Goal: Information Seeking & Learning: Learn about a topic

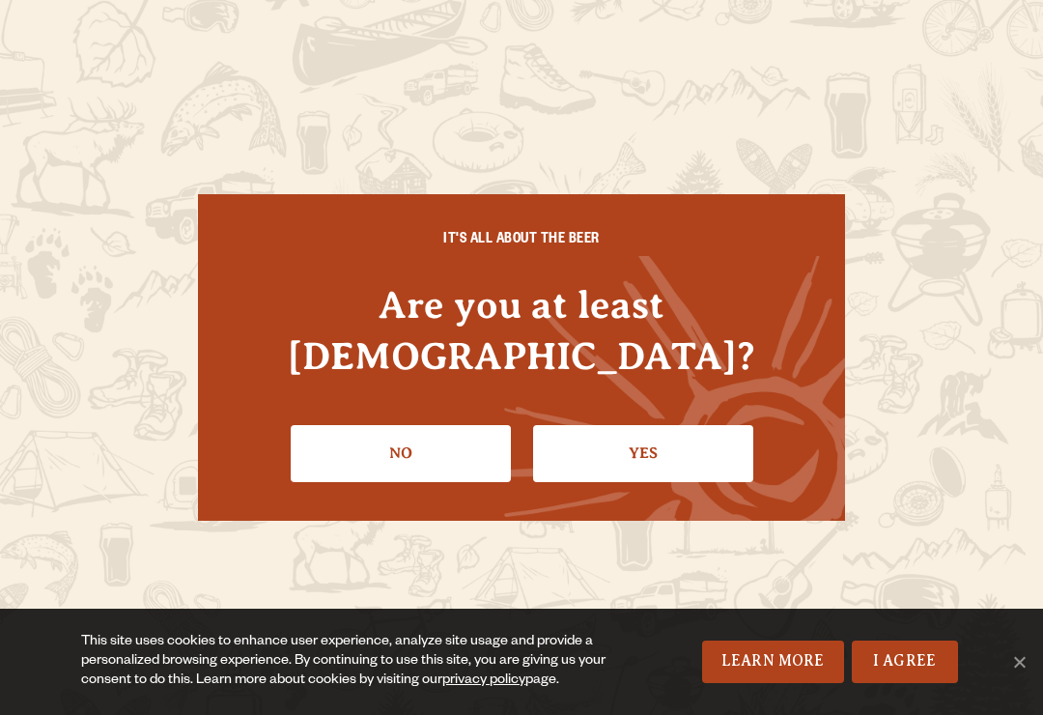
click at [661, 425] on link "Yes" at bounding box center [643, 453] width 220 height 56
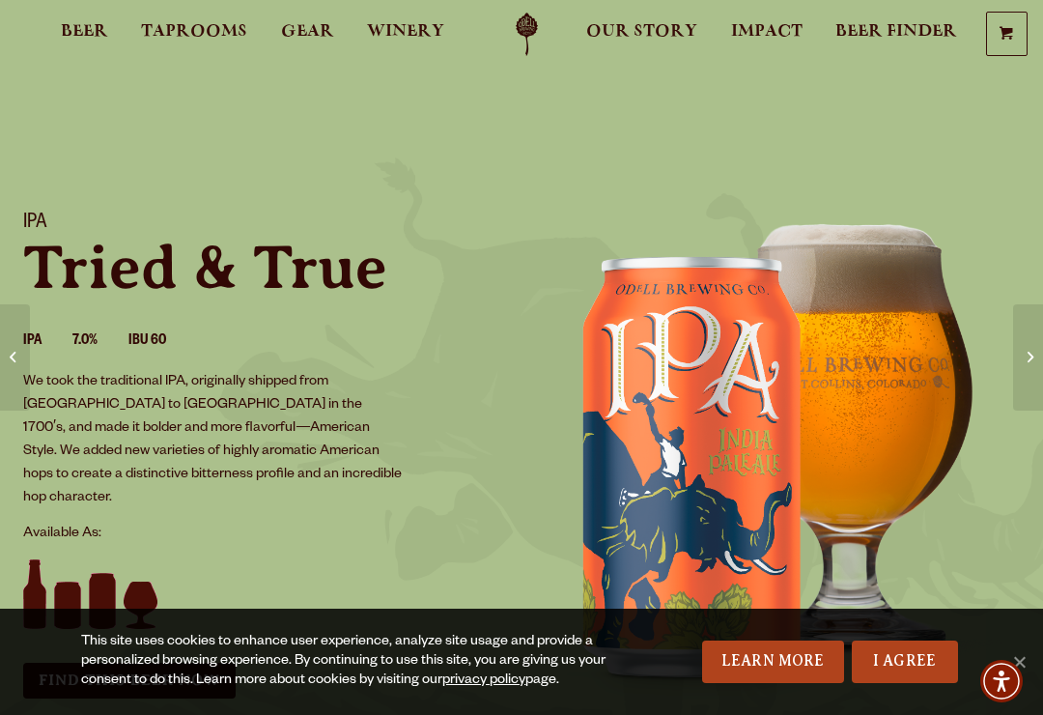
click at [920, 656] on link "I Agree" at bounding box center [905, 661] width 106 height 42
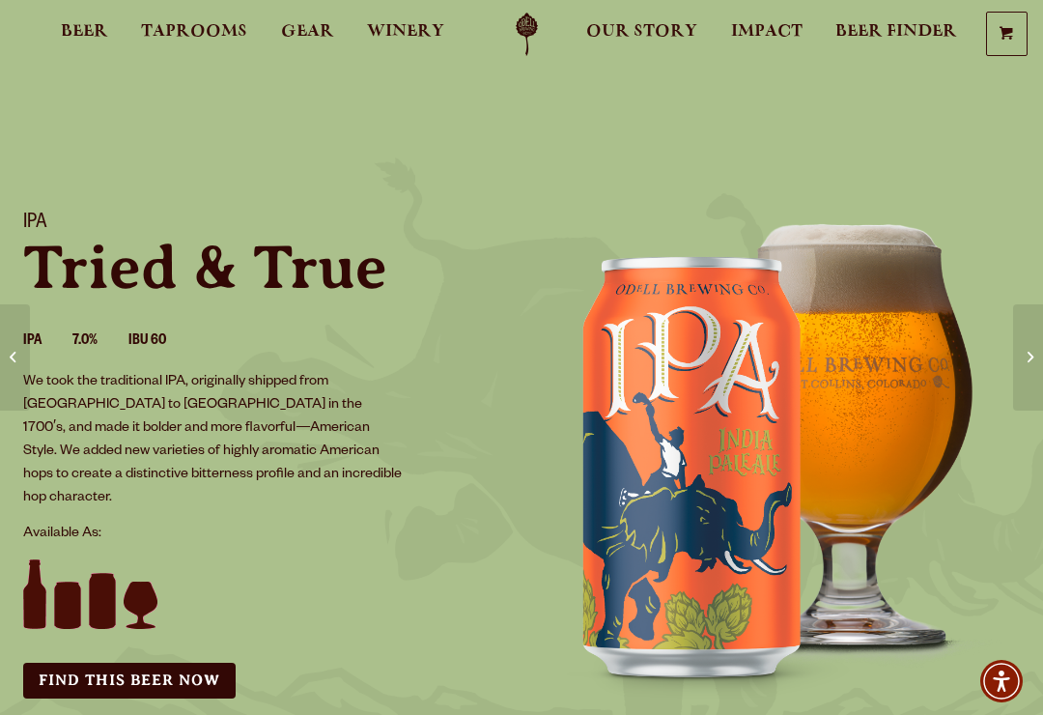
click at [76, 31] on span "Beer" at bounding box center [84, 31] width 47 height 15
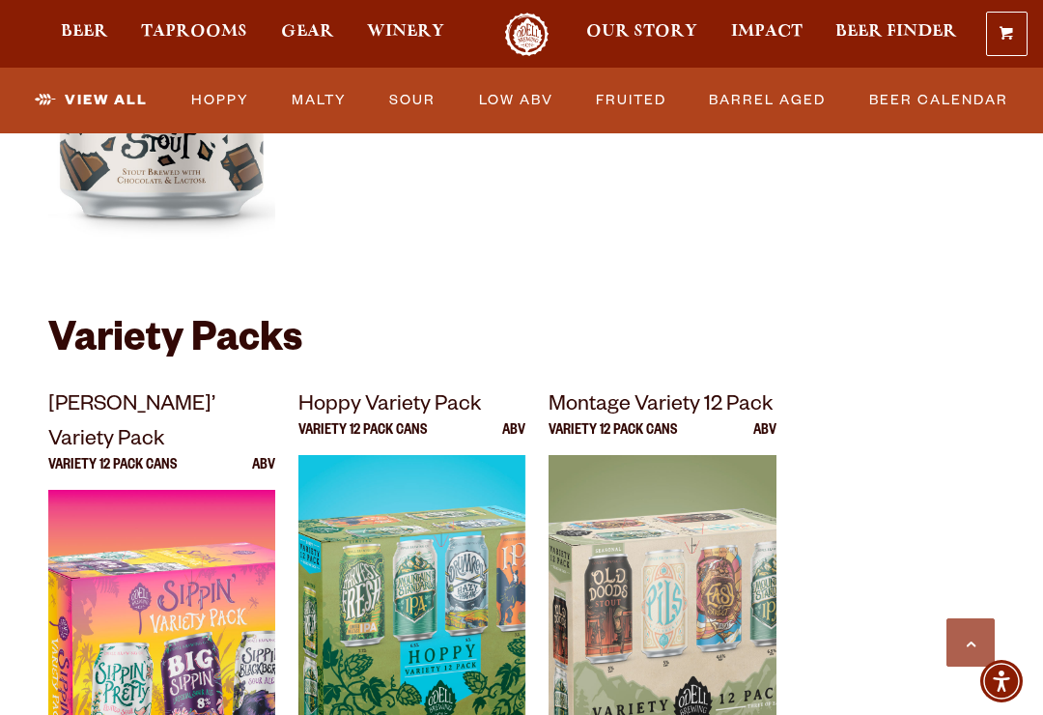
scroll to position [3765, 0]
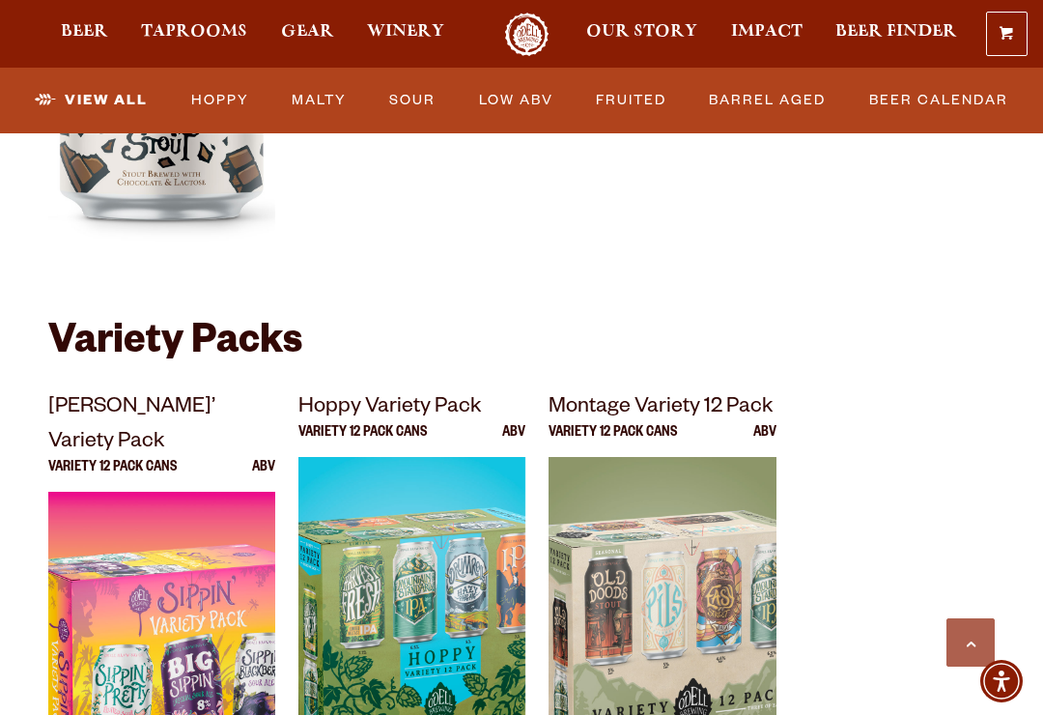
click at [703, 481] on img at bounding box center [662, 698] width 227 height 483
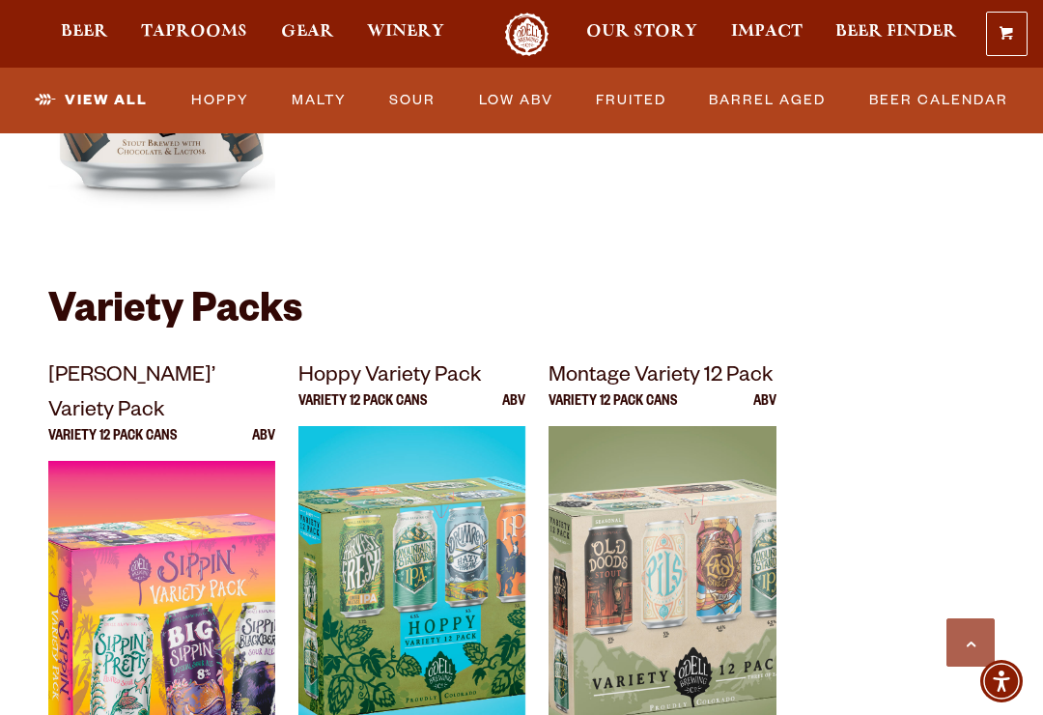
click at [388, 453] on img at bounding box center [411, 667] width 227 height 483
